Goal: Information Seeking & Learning: Learn about a topic

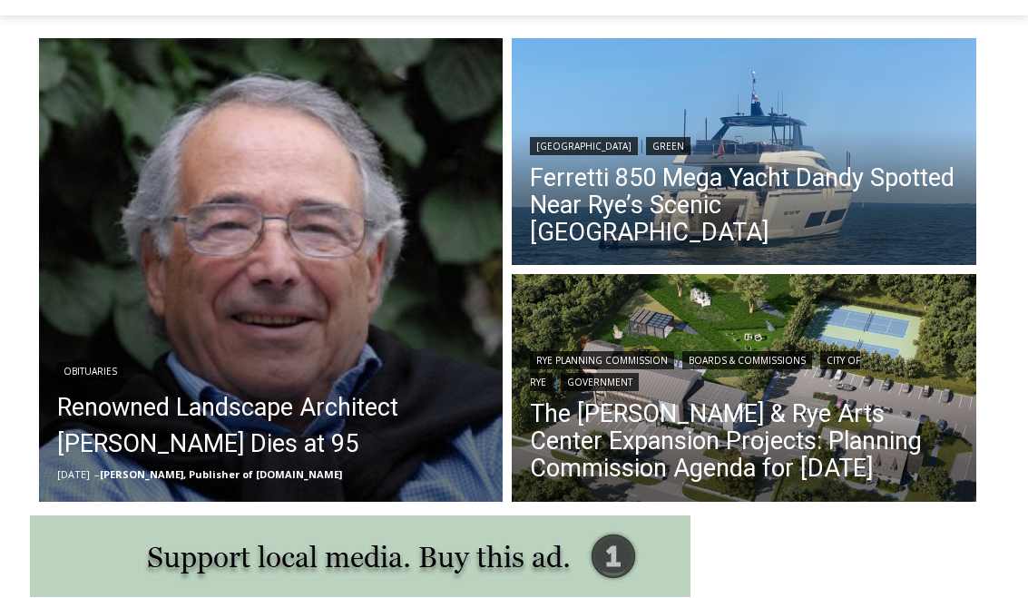
scroll to position [522, 0]
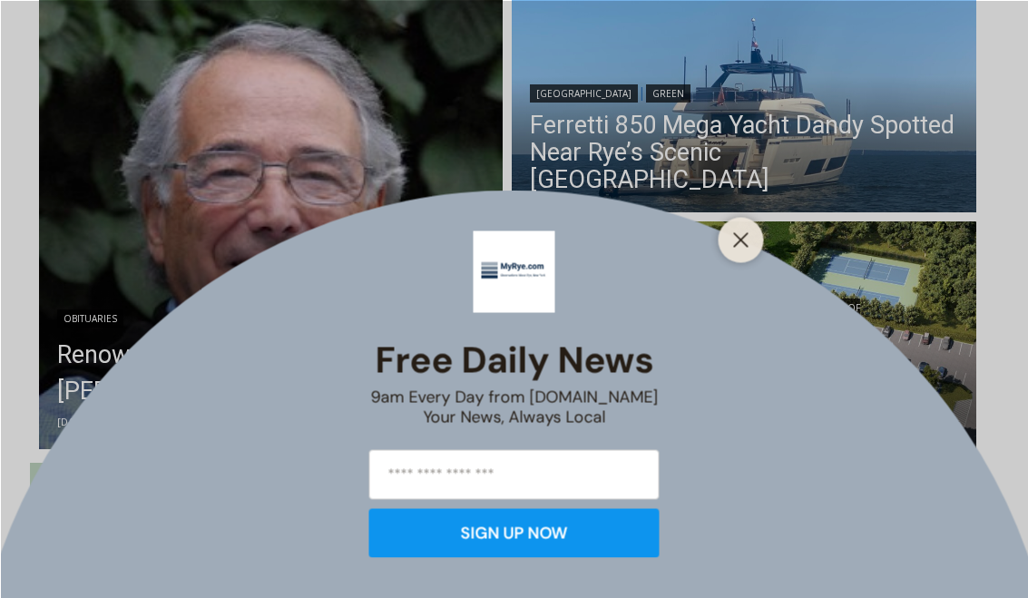
click at [760, 261] on div at bounding box center [741, 239] width 45 height 45
click at [742, 252] on button "Close" at bounding box center [741, 239] width 25 height 25
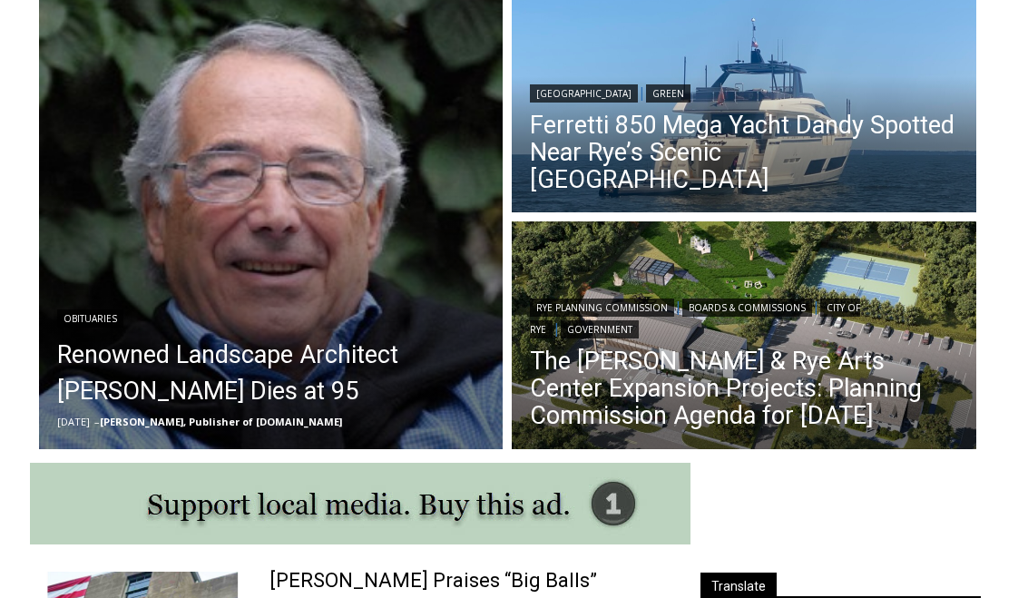
scroll to position [0, 0]
click at [117, 372] on link "Renowned Landscape Architect Peter Rolland Dies at 95" at bounding box center [271, 373] width 428 height 73
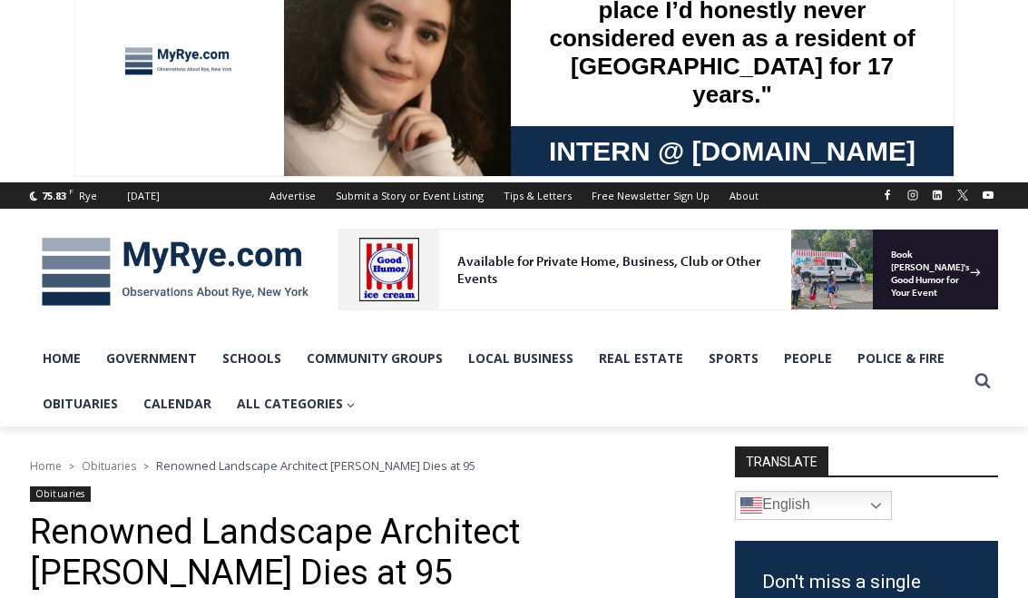
scroll to position [58, 0]
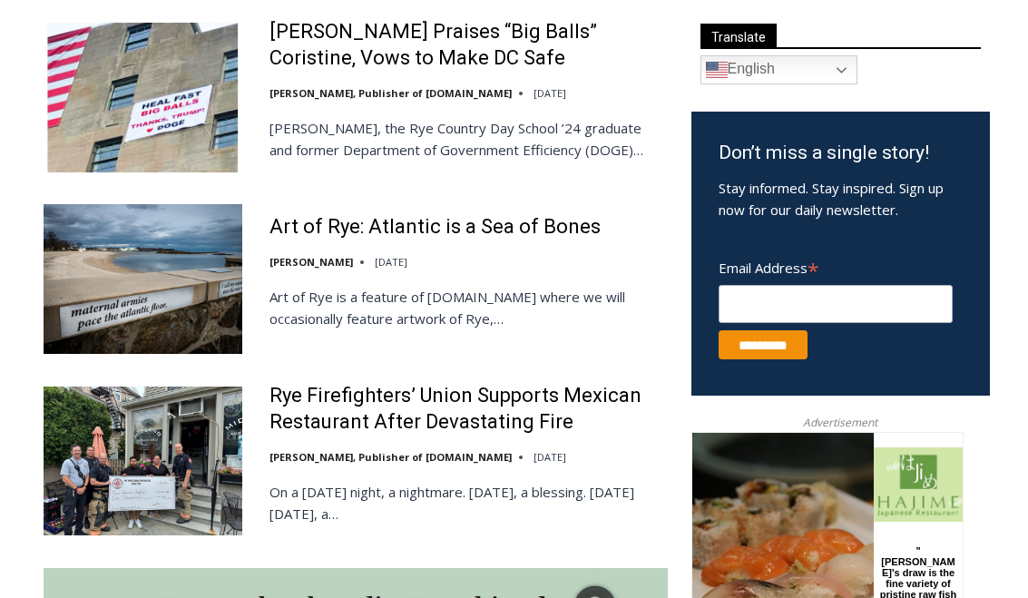
scroll to position [1071, 0]
click at [314, 216] on link "Art of Rye: Atlantic is a Sea of Bones" at bounding box center [435, 227] width 331 height 26
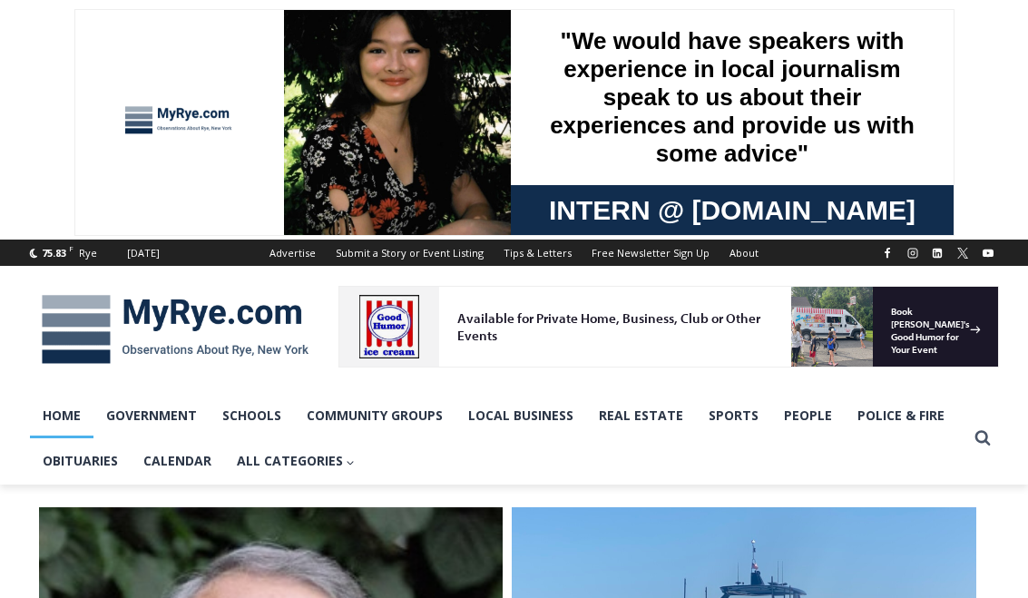
scroll to position [1104, 0]
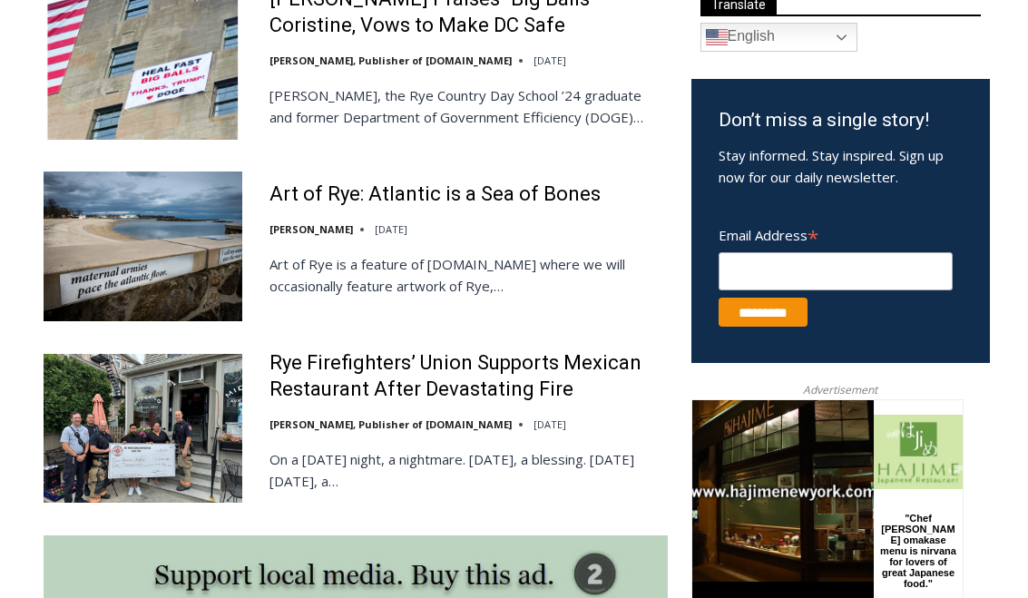
click at [270, 369] on link "Rye Firefighters’ Union Supports Mexican Restaurant After Devastating Fire" at bounding box center [469, 376] width 398 height 52
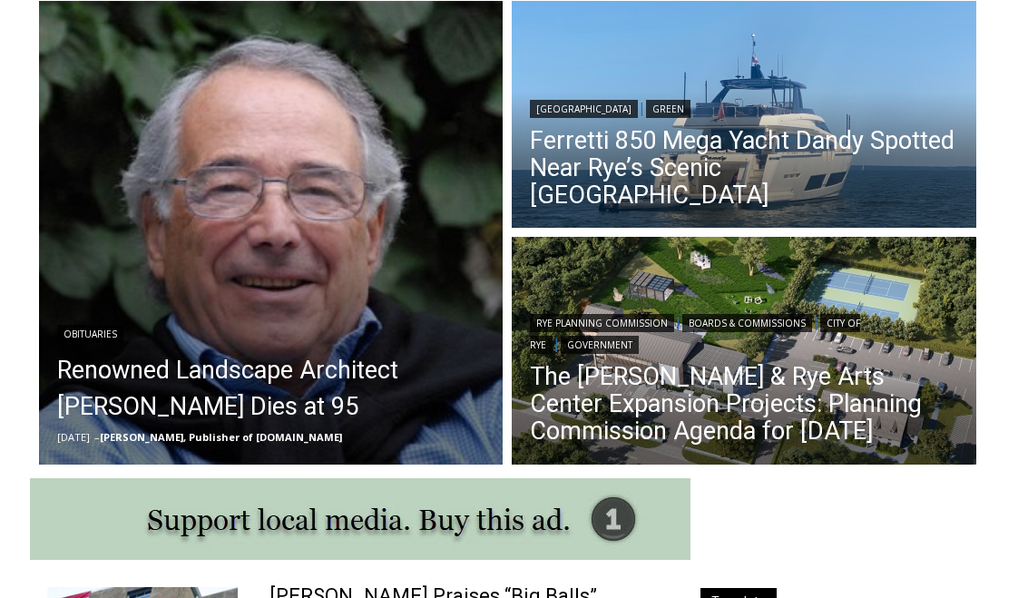
scroll to position [506, 0]
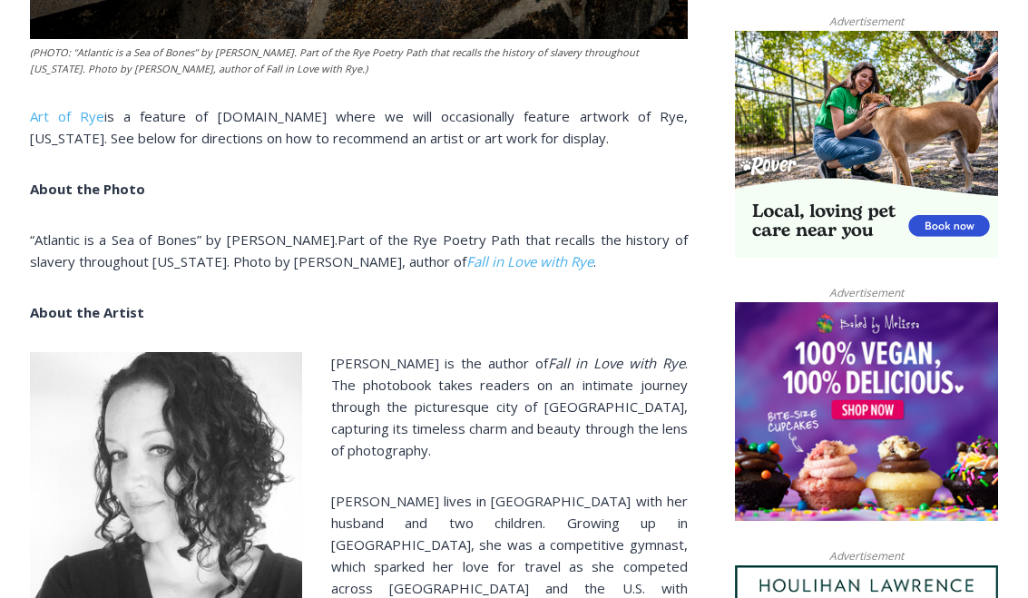
scroll to position [1144, 0]
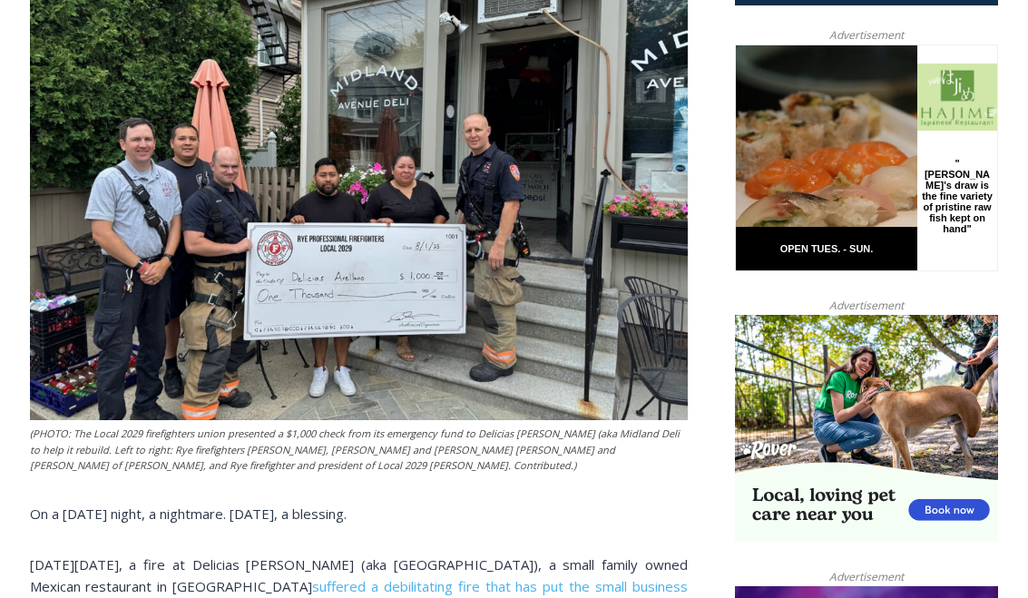
scroll to position [797, 0]
